Goal: Transaction & Acquisition: Download file/media

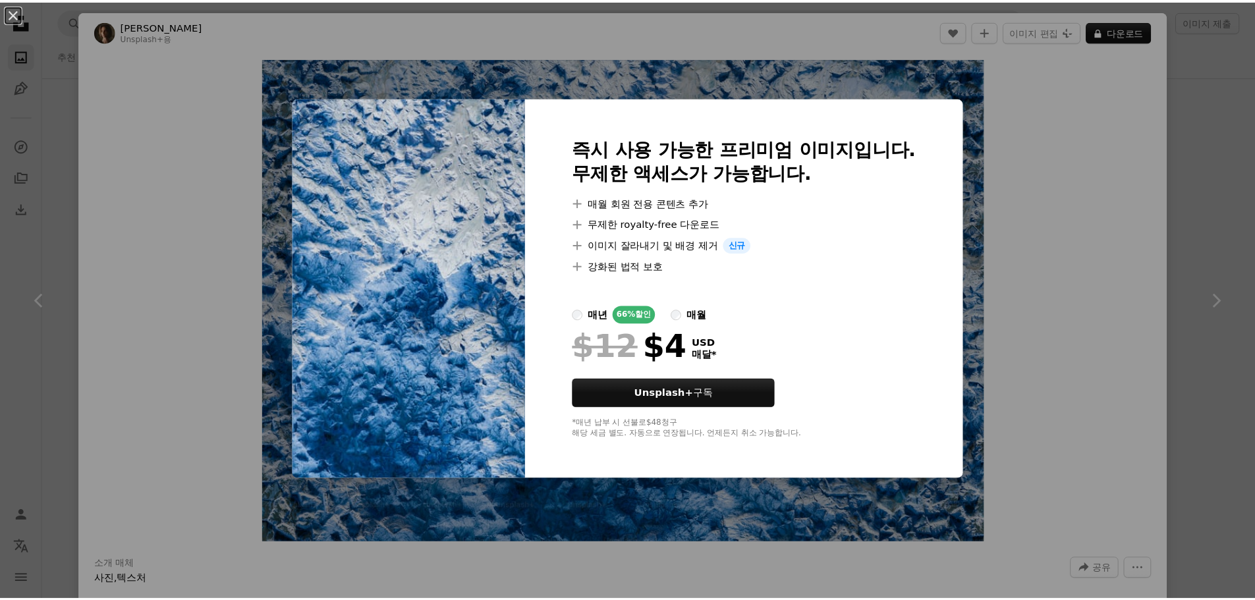
scroll to position [19960, 0]
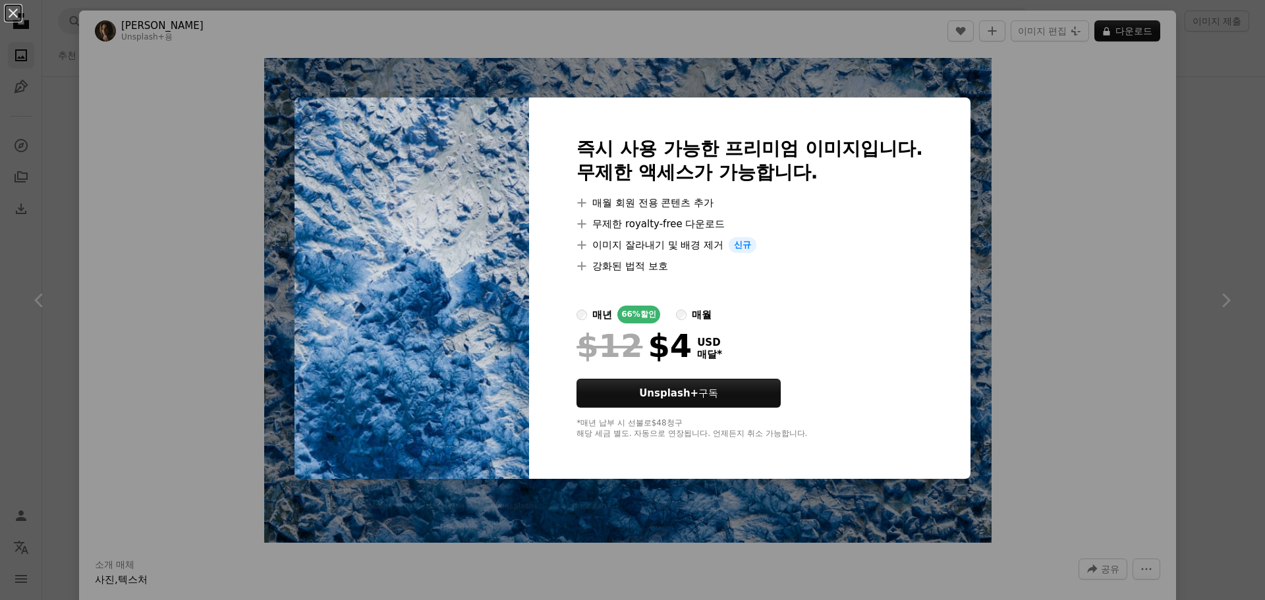
click at [694, 319] on div "매월" at bounding box center [702, 315] width 20 height 16
click at [5, 13] on button "An X shape" at bounding box center [13, 13] width 16 height 16
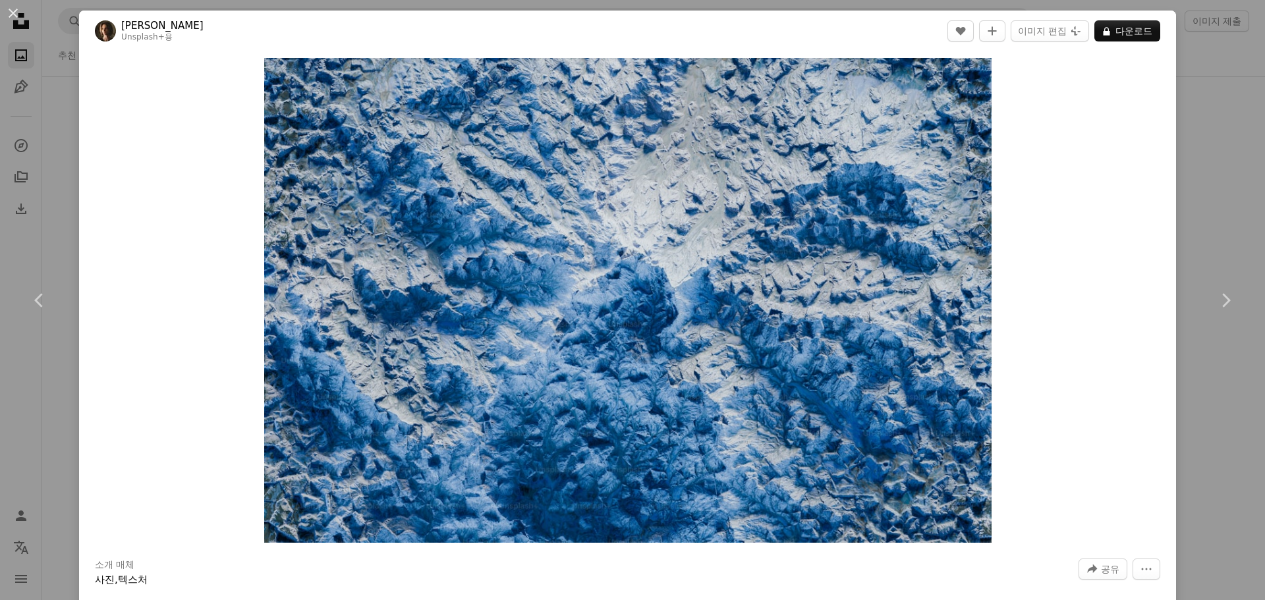
click at [69, 169] on div "An X shape Chevron left Chevron right [PERSON_NAME] Unsplash+ 용 A heart A plus …" at bounding box center [632, 300] width 1265 height 600
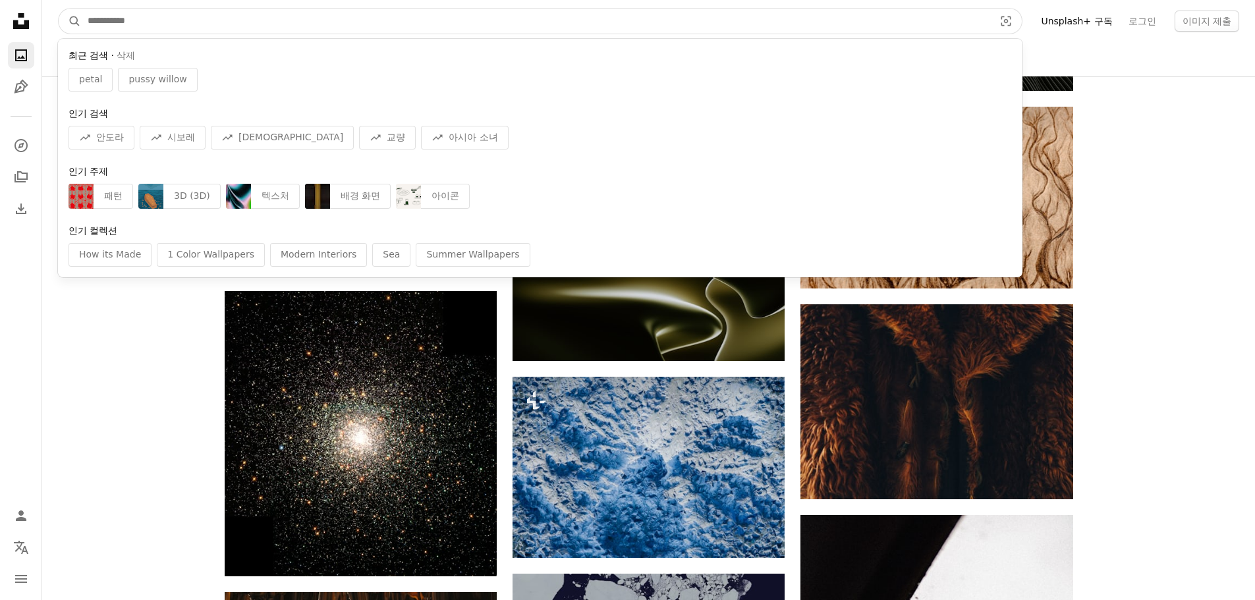
click at [805, 20] on input "사이트 전체에서 이미지 찾기" at bounding box center [535, 21] width 909 height 25
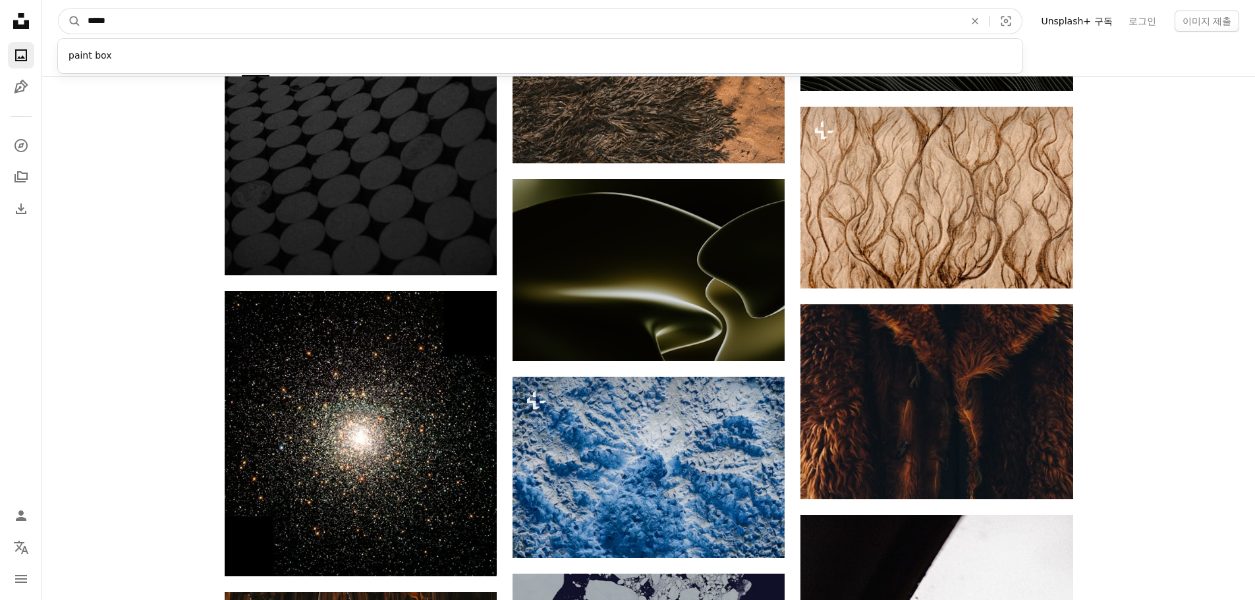
type input "*****"
click at [59, 9] on button "A magnifying glass" at bounding box center [70, 21] width 22 height 25
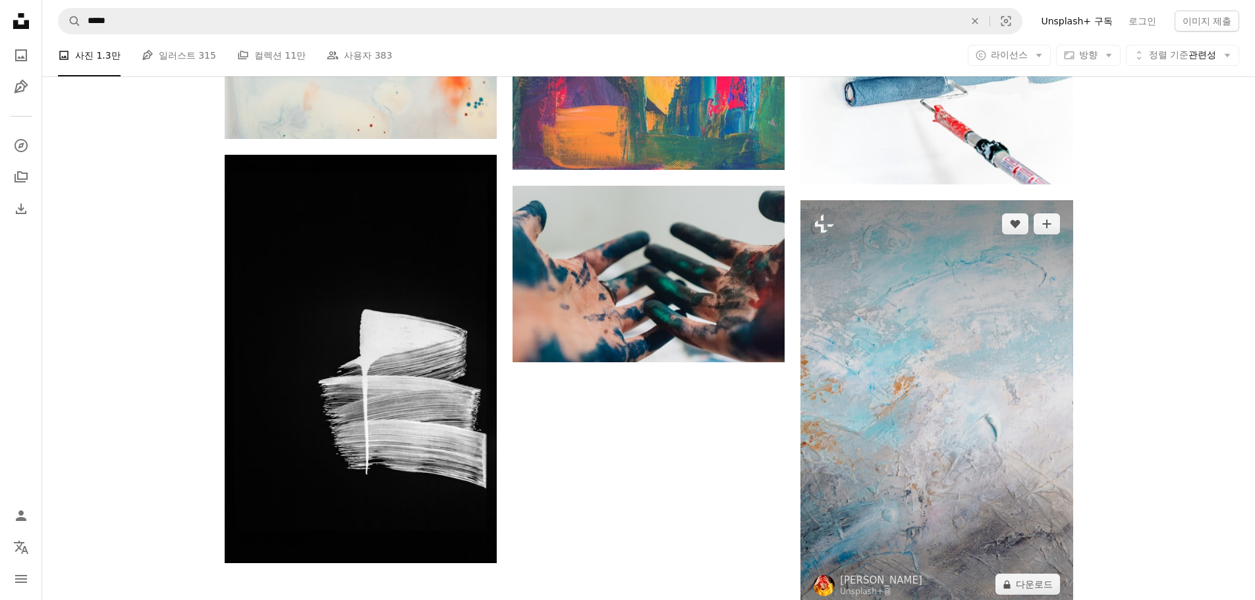
scroll to position [2042, 0]
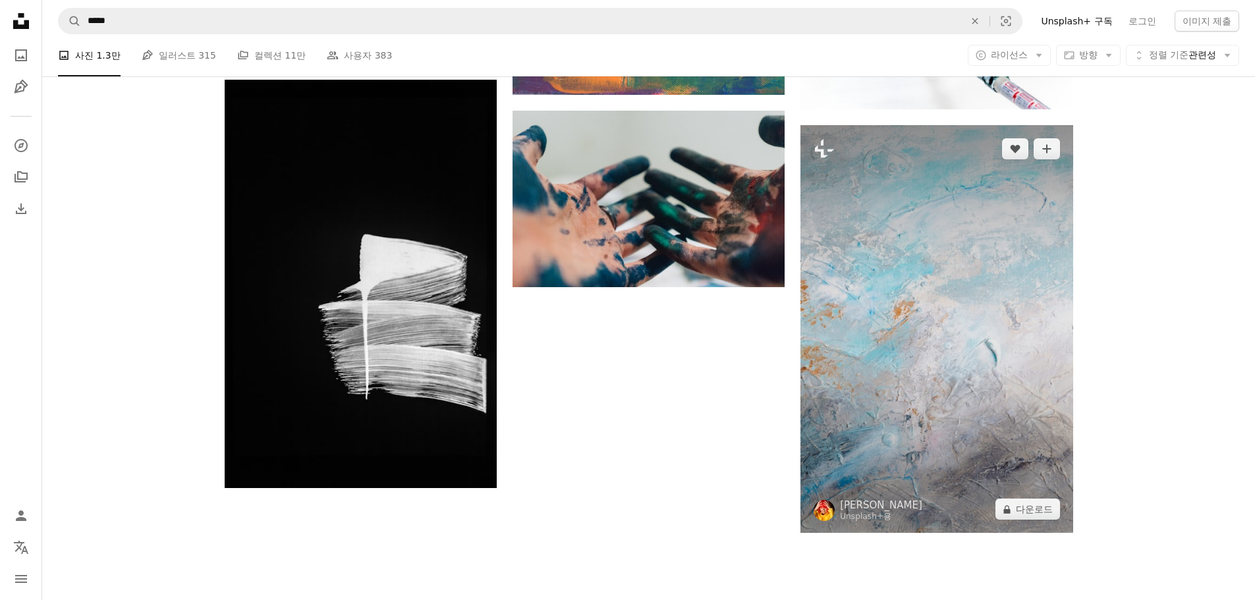
click at [913, 323] on img at bounding box center [936, 329] width 272 height 408
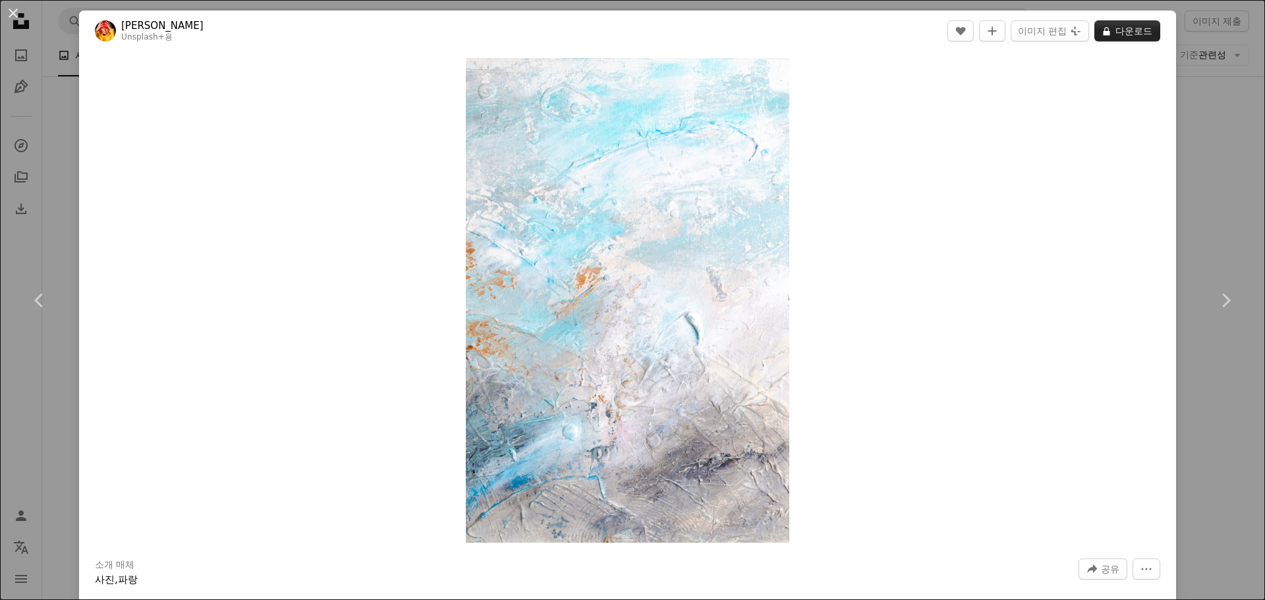
click at [1113, 25] on button "A lock 다운로드" at bounding box center [1127, 30] width 66 height 21
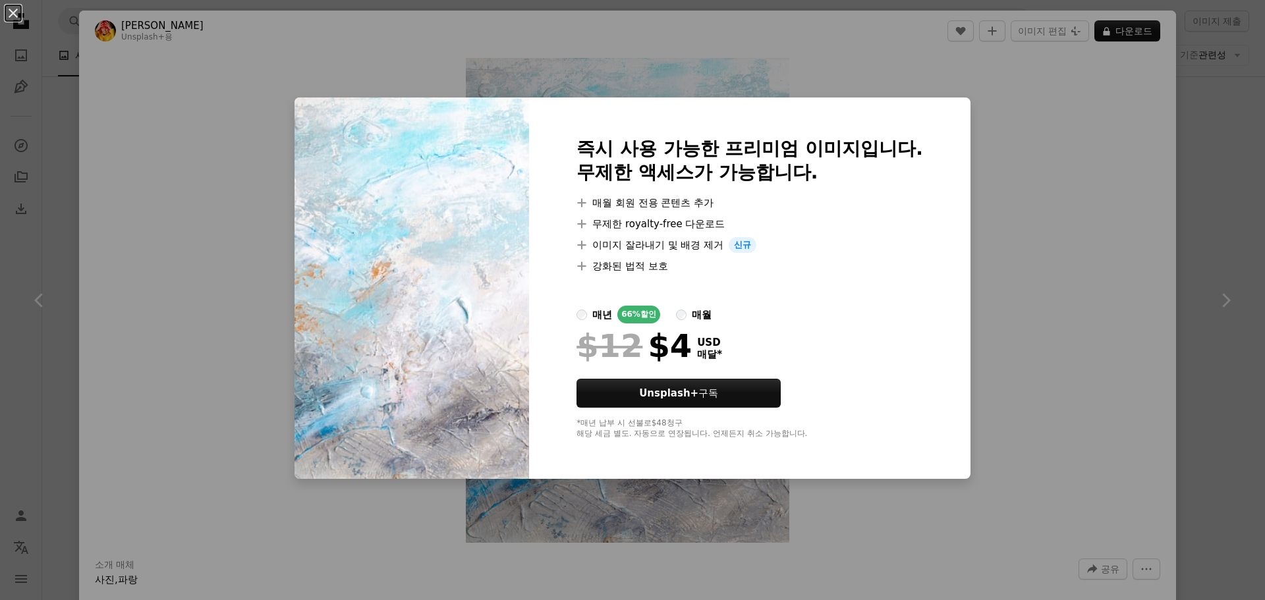
click at [977, 97] on div "An X shape 즉시 사용 가능한 프리미엄 이미지입니다. 무제한 액세스가 가능합니다. A plus sign 매월 회원 전용 콘텐츠 추가 A…" at bounding box center [632, 300] width 1265 height 600
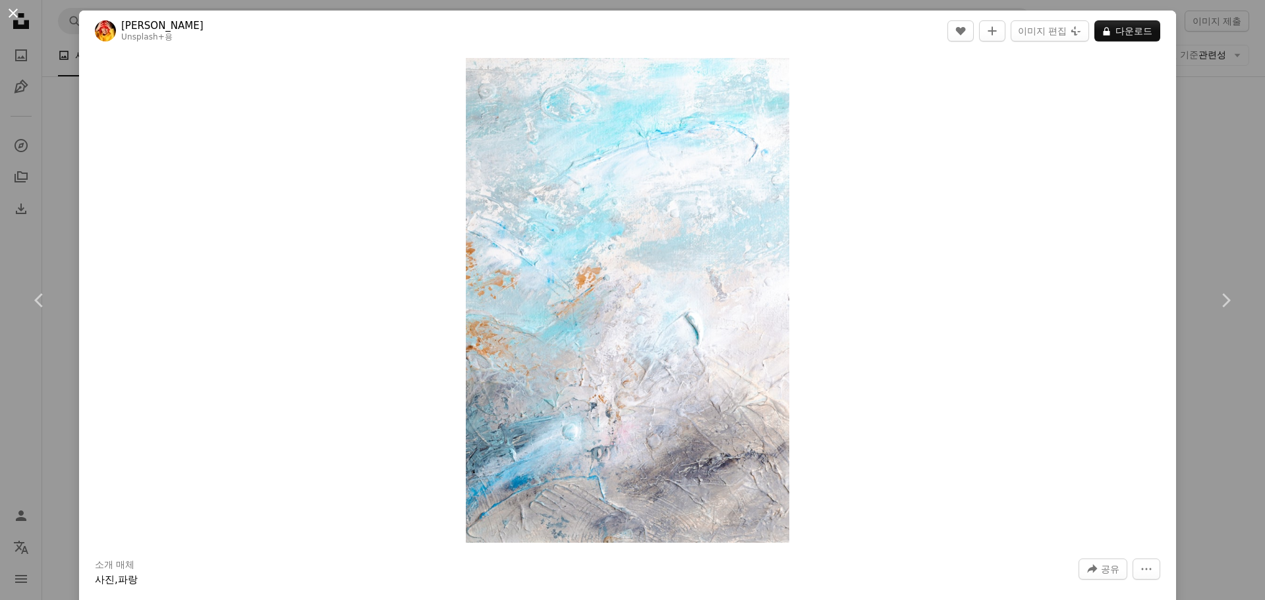
click at [14, 16] on button "An X shape" at bounding box center [13, 13] width 16 height 16
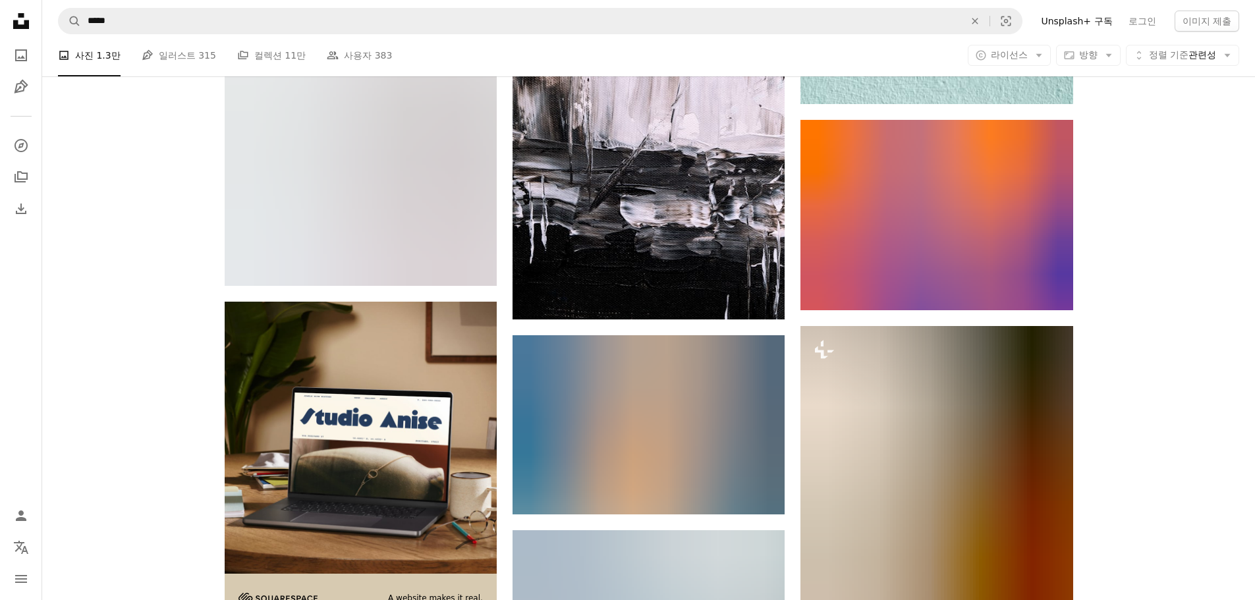
scroll to position [3096, 0]
